Goal: Check status: Check status

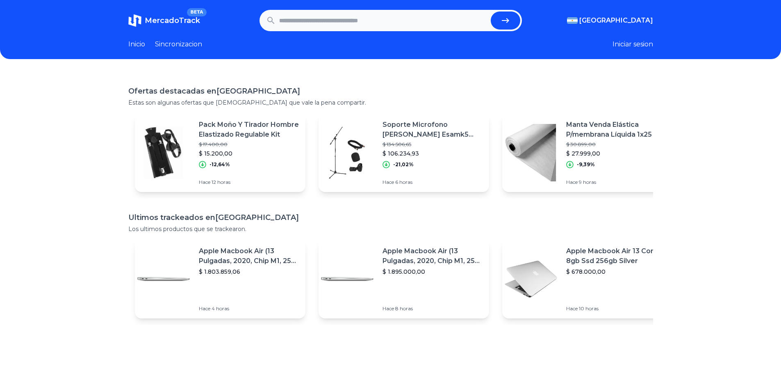
click at [347, 24] on input "text" at bounding box center [383, 20] width 208 height 18
paste input "**********"
click at [515, 23] on button "submit" at bounding box center [506, 20] width 30 height 18
type input "**********"
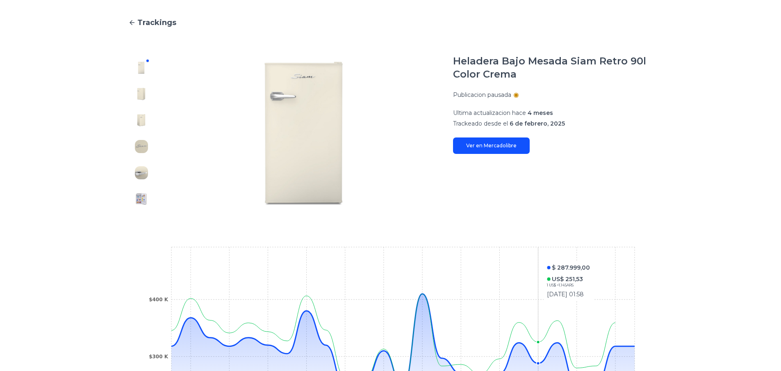
scroll to position [137, 0]
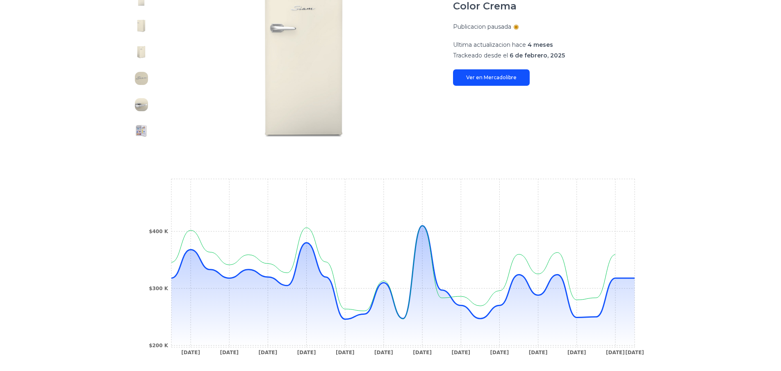
click at [488, 80] on link "Ver en Mercadolibre" at bounding box center [491, 77] width 77 height 16
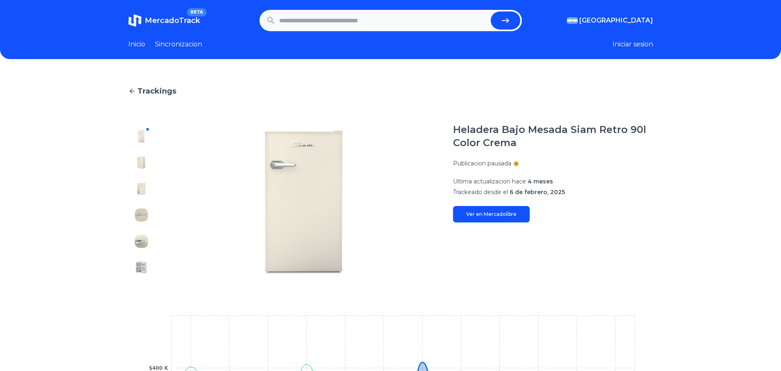
drag, startPoint x: 521, startPoint y: 113, endPoint x: 491, endPoint y: 105, distance: 30.8
click at [491, 105] on main "Trackings Heladera Bajo Mesada Siam Retro 90l Color Crema Publicacion pausada U…" at bounding box center [390, 299] width 525 height 429
click at [146, 167] on img at bounding box center [141, 162] width 13 height 13
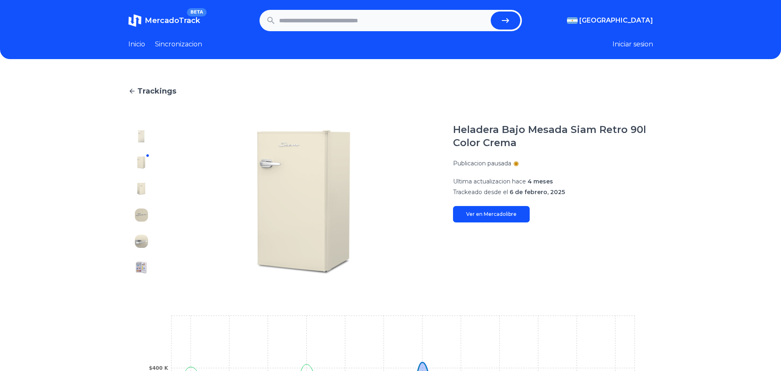
click at [148, 217] on img at bounding box center [141, 214] width 13 height 13
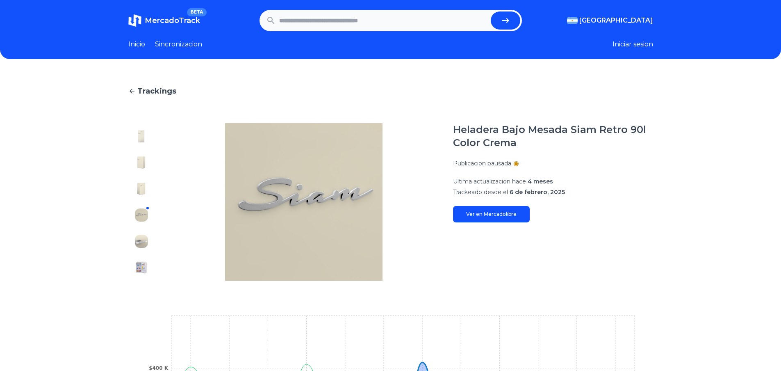
click at [144, 244] on img at bounding box center [141, 241] width 13 height 13
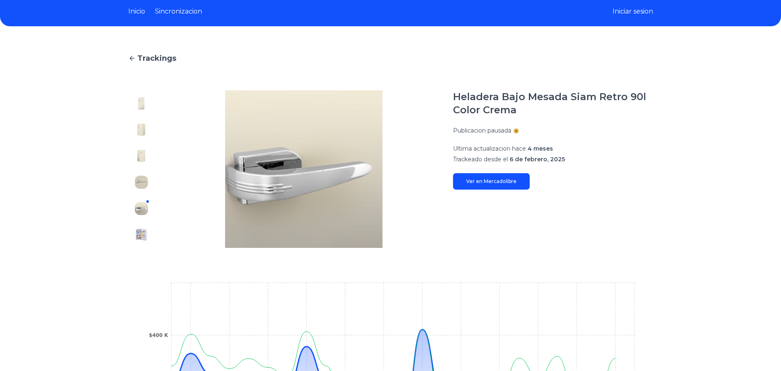
scroll to position [0, 6]
